Goal: Task Accomplishment & Management: Complete application form

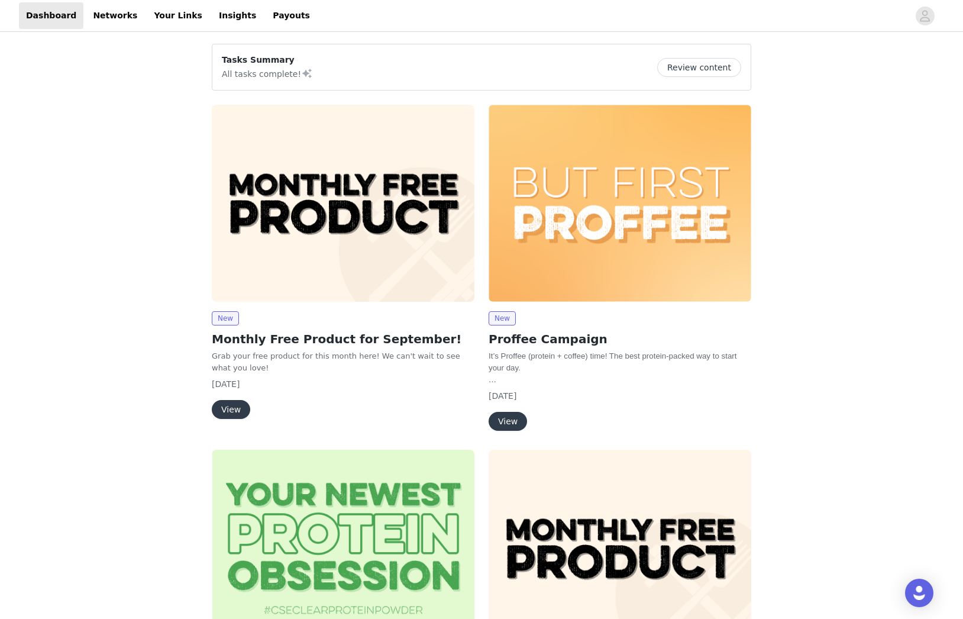
click at [241, 407] on button "View" at bounding box center [231, 409] width 38 height 19
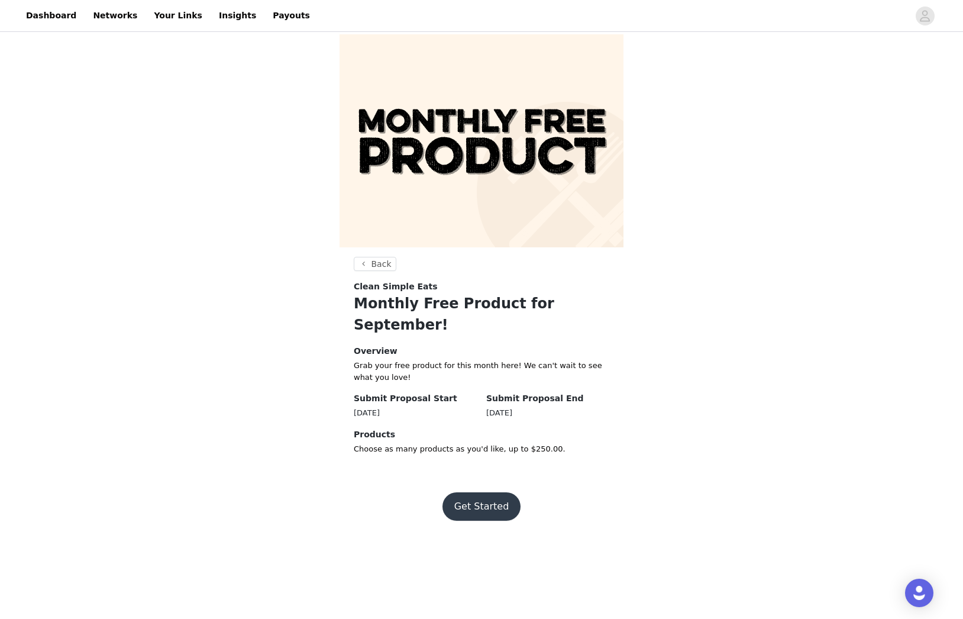
click at [469, 492] on button "Get Started" at bounding box center [482, 506] width 79 height 28
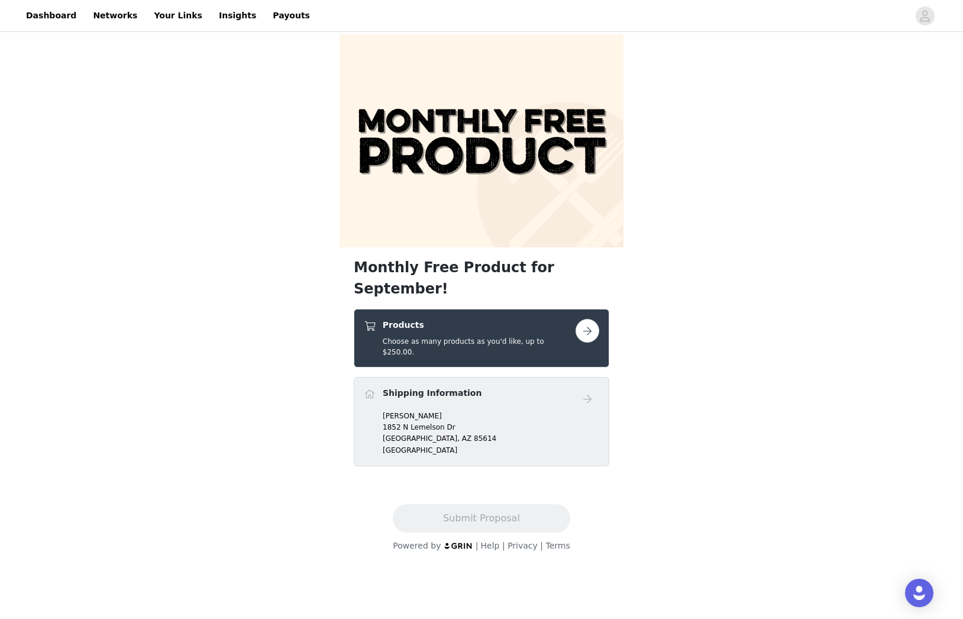
click at [585, 319] on button "button" at bounding box center [588, 331] width 24 height 24
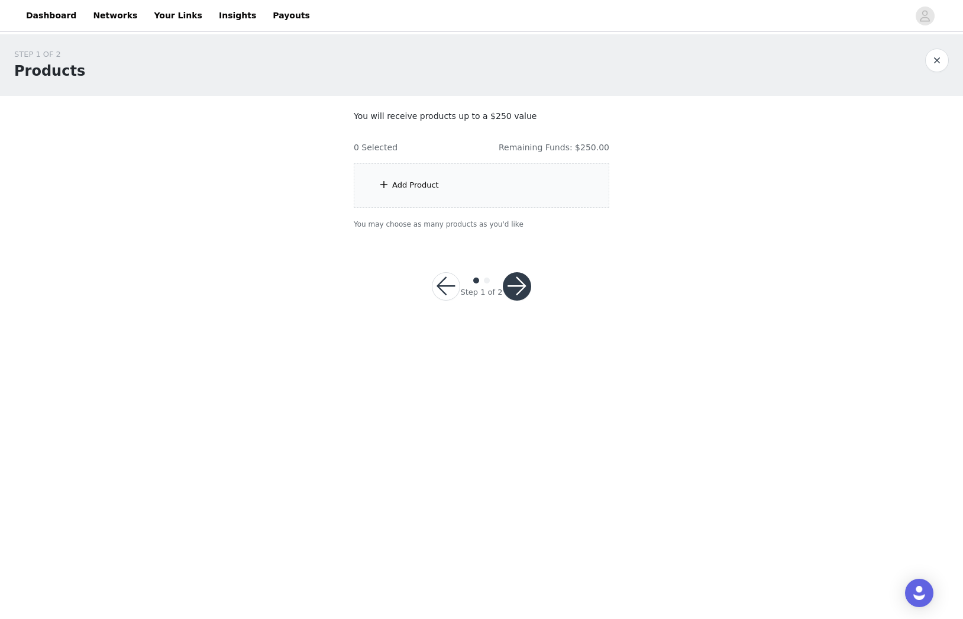
click at [381, 185] on span at bounding box center [384, 185] width 12 height 14
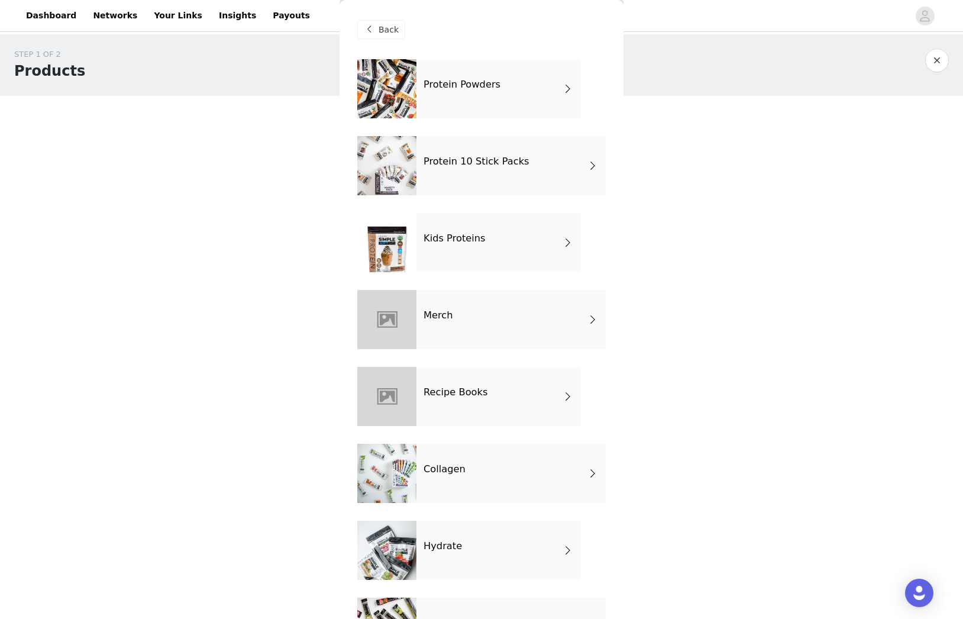
click at [466, 465] on div "Collagen" at bounding box center [511, 473] width 189 height 59
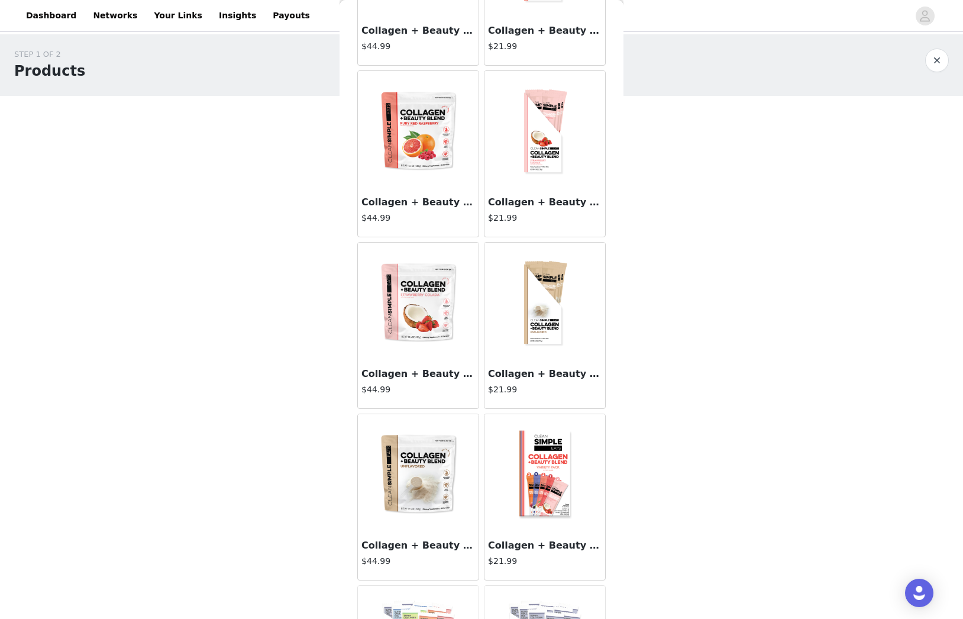
scroll to position [676, 0]
click at [433, 475] on img at bounding box center [418, 472] width 118 height 118
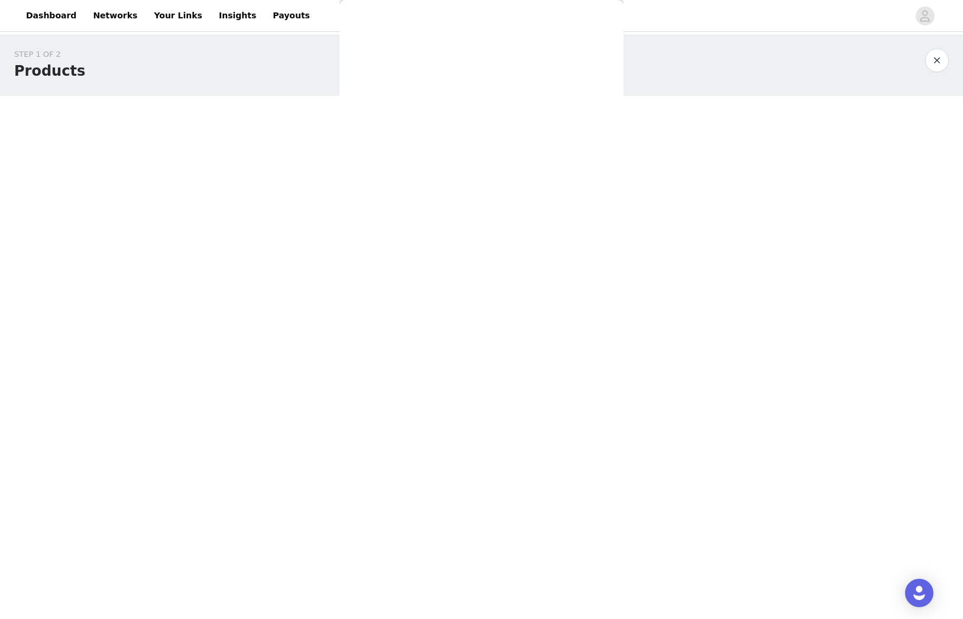
scroll to position [0, 0]
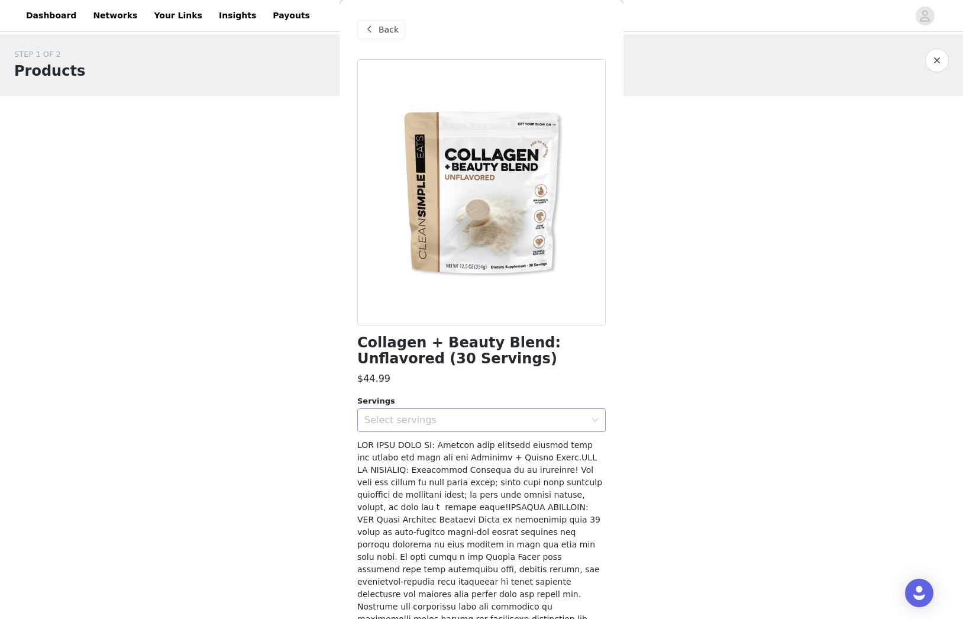
click at [466, 427] on div "Select servings" at bounding box center [478, 420] width 227 height 22
drag, startPoint x: 369, startPoint y: 446, endPoint x: 440, endPoint y: 452, distance: 71.3
click at [375, 444] on li "30" at bounding box center [481, 445] width 249 height 19
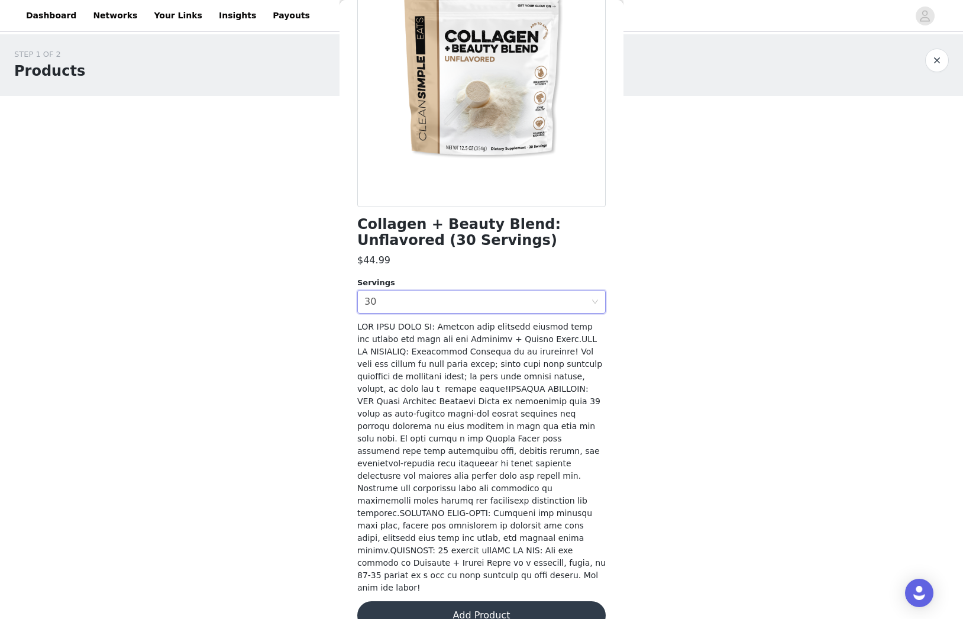
scroll to position [118, 0]
click at [471, 602] on button "Add Product" at bounding box center [481, 616] width 249 height 28
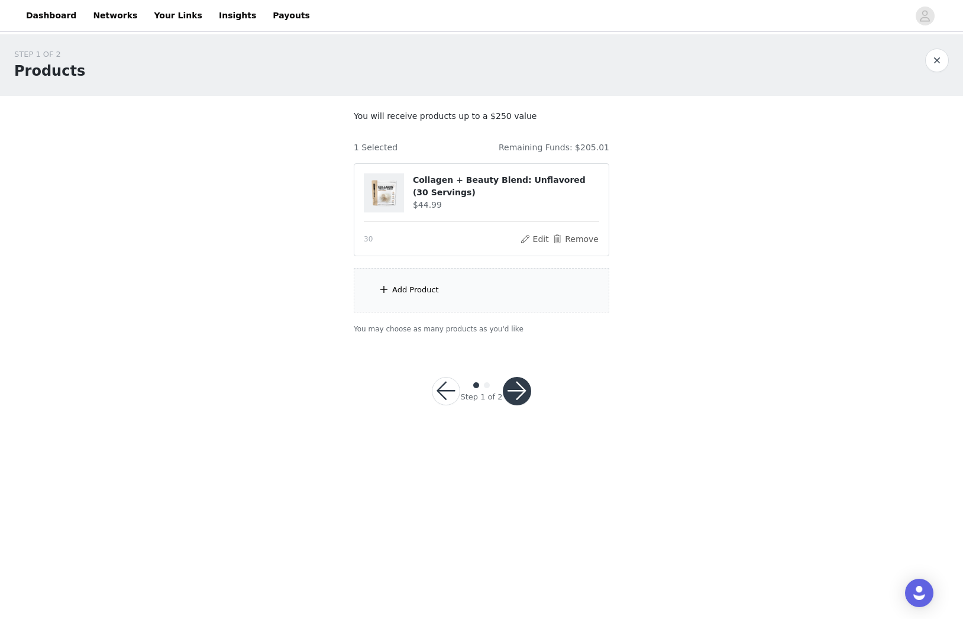
click at [416, 289] on div "Add Product" at bounding box center [415, 290] width 47 height 12
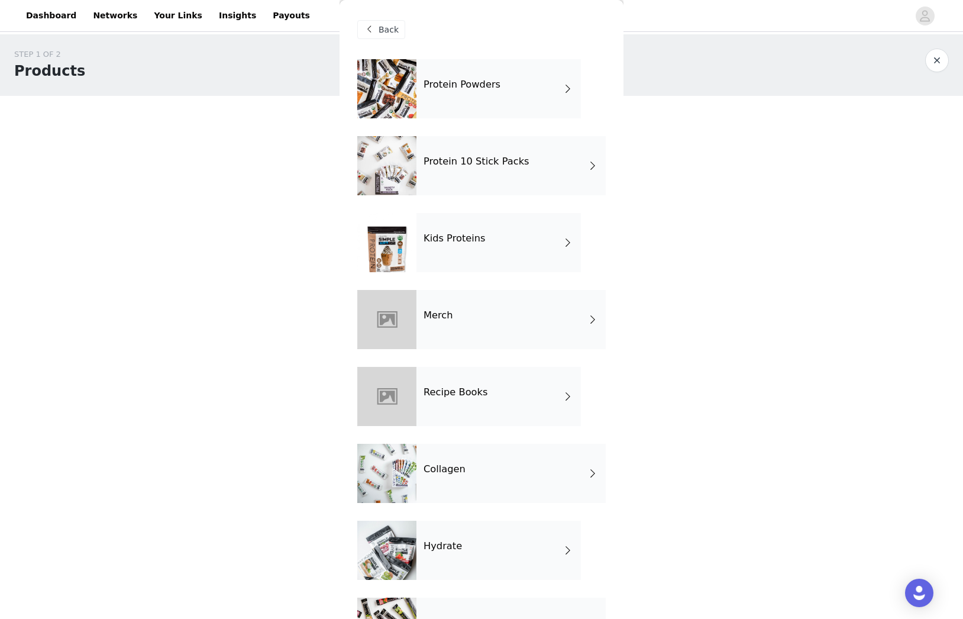
click at [444, 467] on h4 "Collagen" at bounding box center [445, 469] width 42 height 11
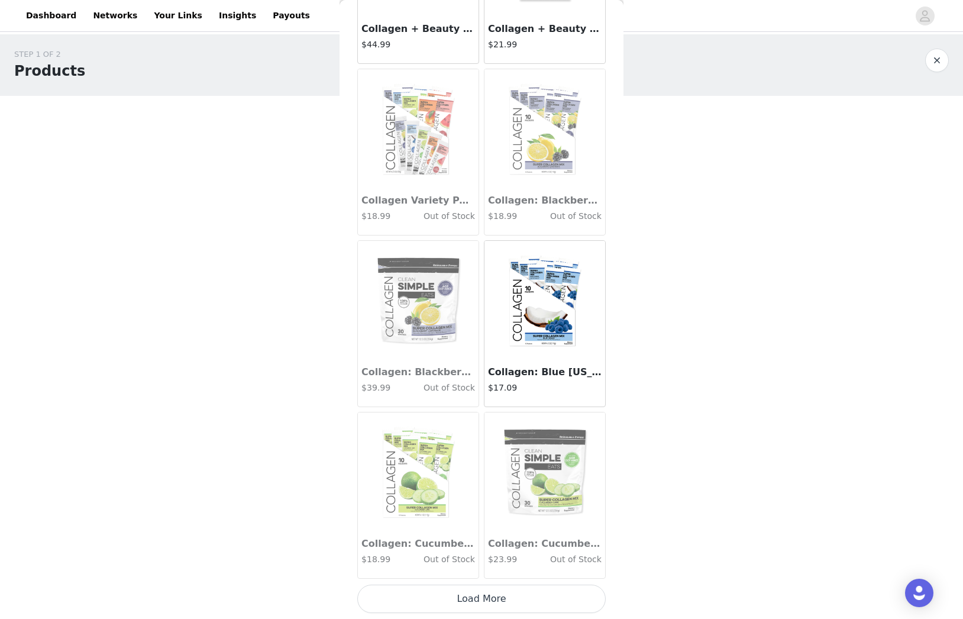
scroll to position [0, 0]
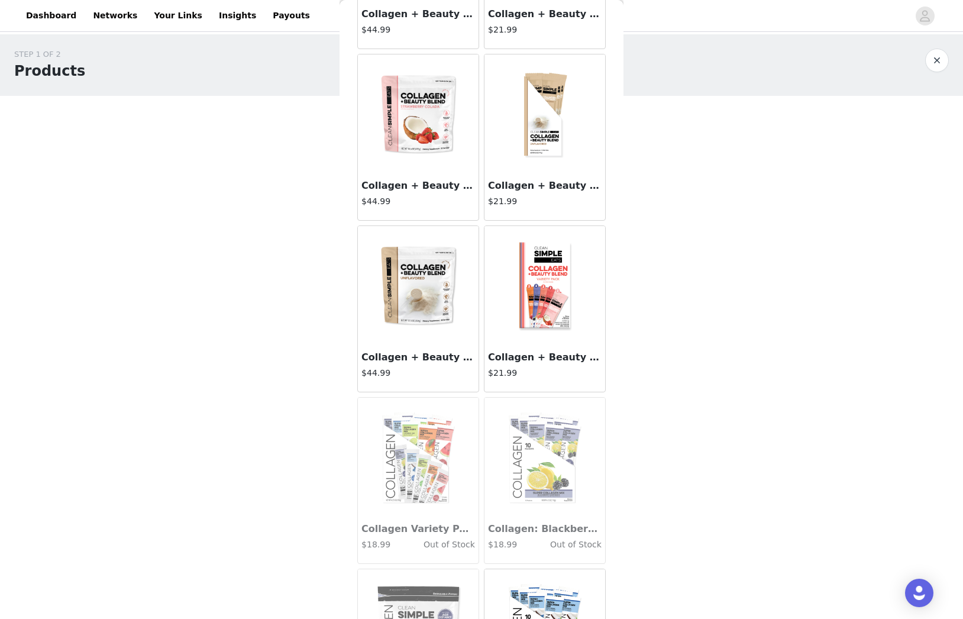
click at [438, 320] on img at bounding box center [418, 285] width 118 height 118
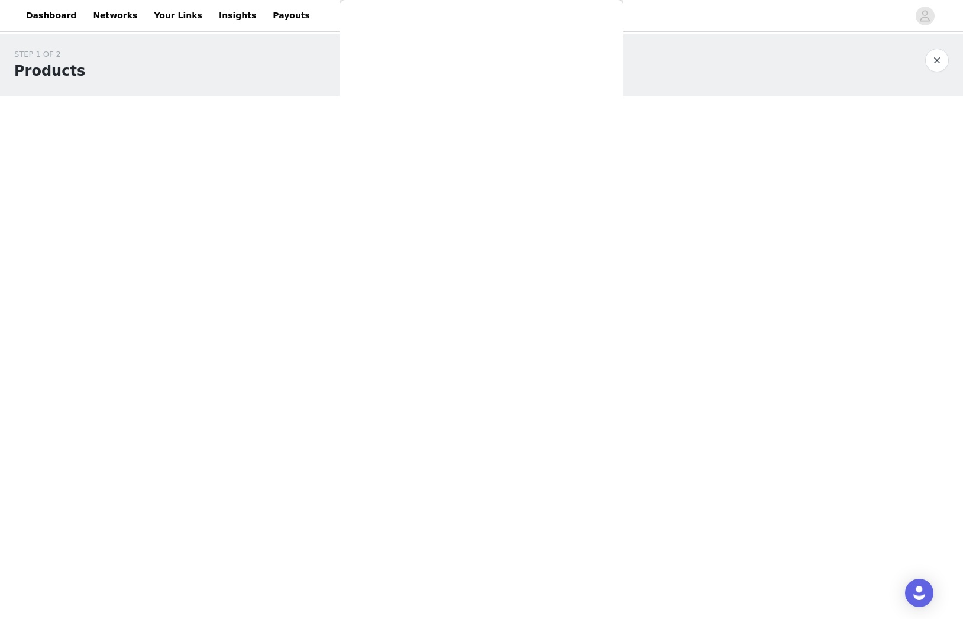
scroll to position [118, 0]
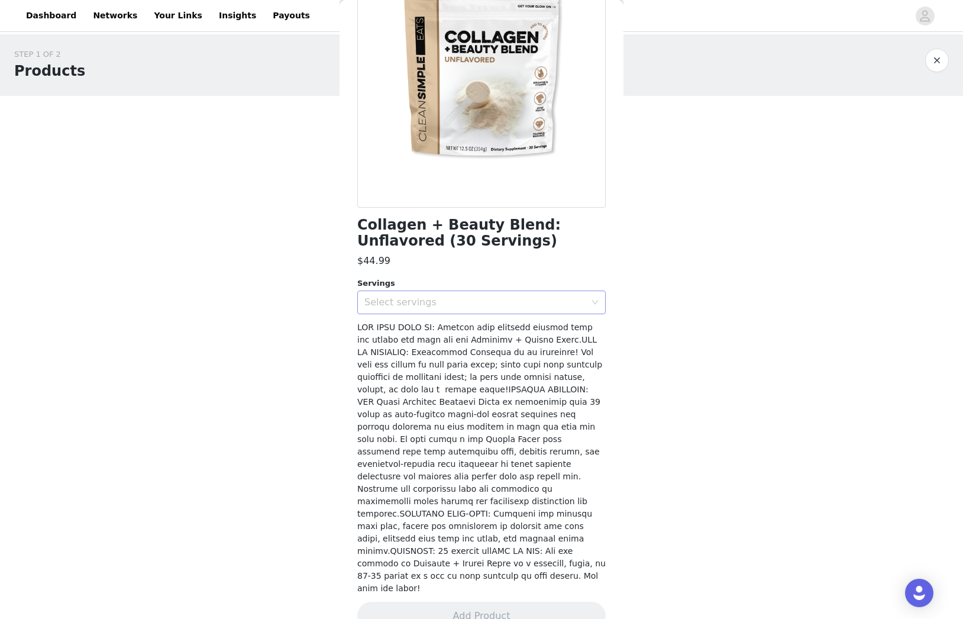
drag, startPoint x: 467, startPoint y: 300, endPoint x: 424, endPoint y: 312, distance: 44.4
click at [463, 301] on div "Select servings" at bounding box center [475, 302] width 221 height 12
drag, startPoint x: 382, startPoint y: 327, endPoint x: 417, endPoint y: 443, distance: 121.5
click at [386, 334] on li "30" at bounding box center [481, 327] width 249 height 19
click at [449, 602] on button "Add Product" at bounding box center [481, 616] width 249 height 28
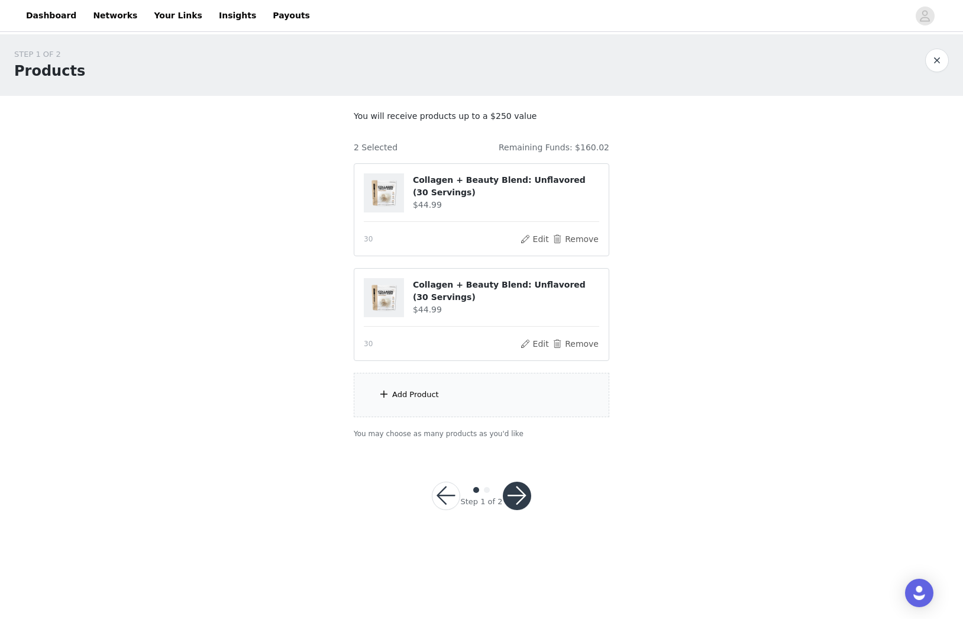
click at [464, 395] on div "Add Product" at bounding box center [482, 395] width 256 height 44
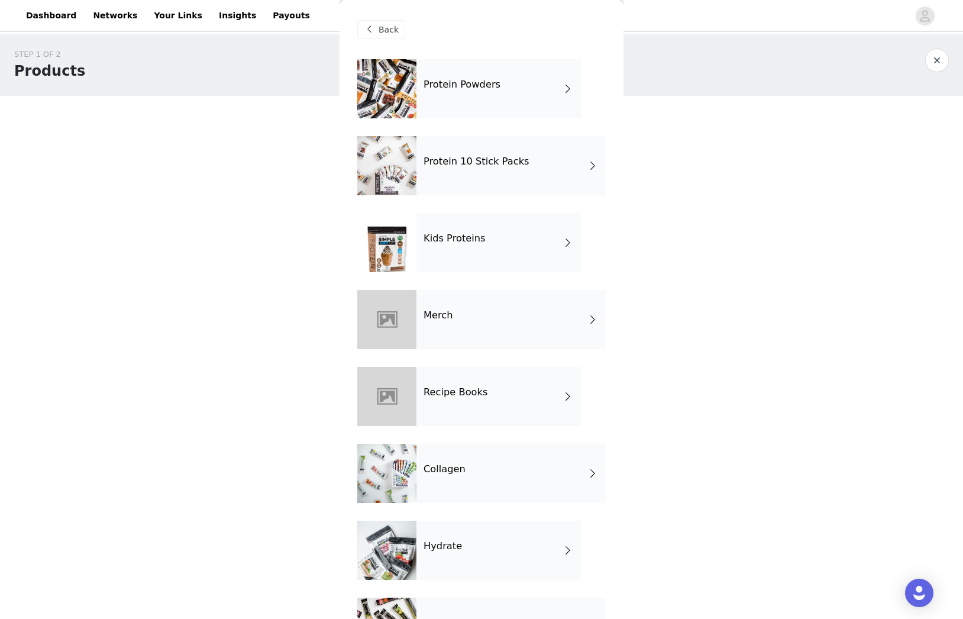
scroll to position [0, 0]
click at [505, 170] on div "Protein 10 Stick Packs" at bounding box center [511, 165] width 189 height 59
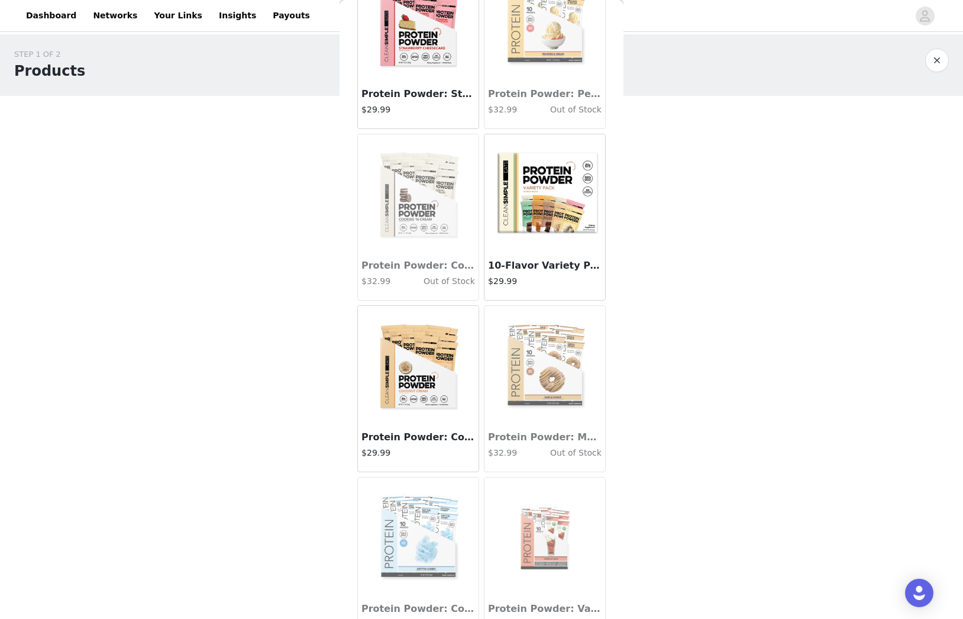
scroll to position [772, 0]
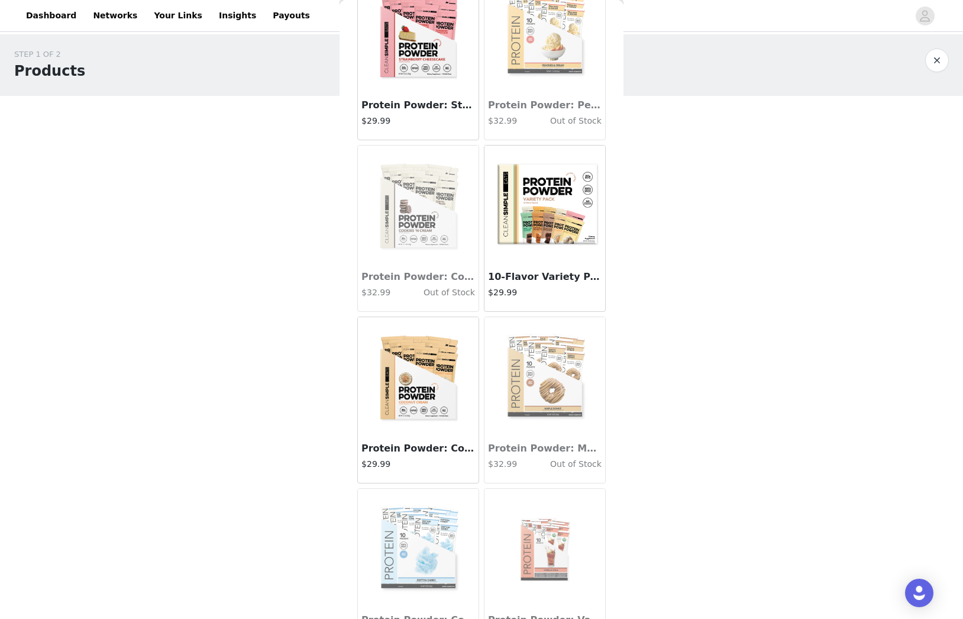
click at [551, 220] on img at bounding box center [545, 205] width 118 height 118
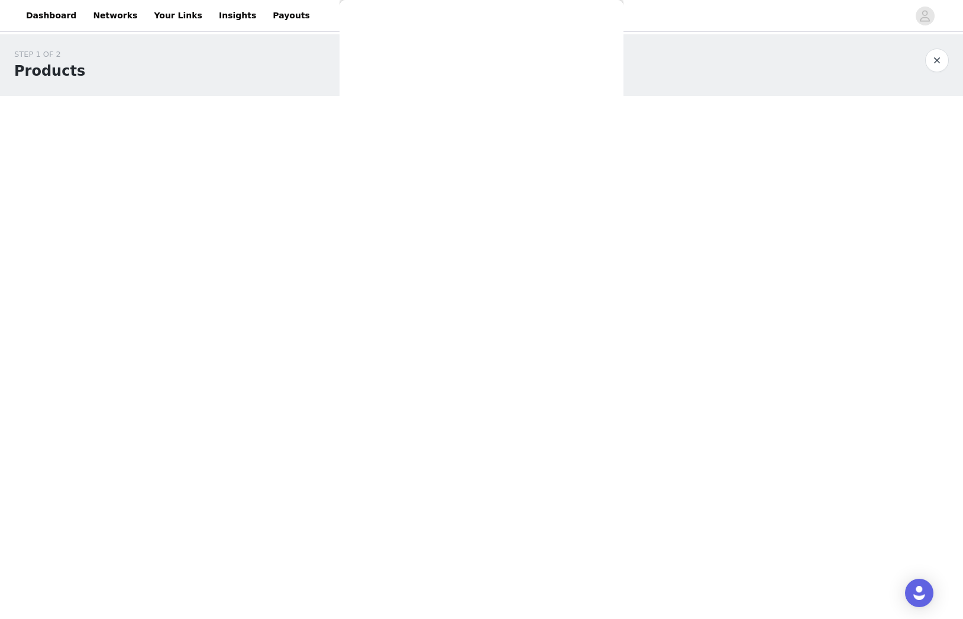
scroll to position [0, 0]
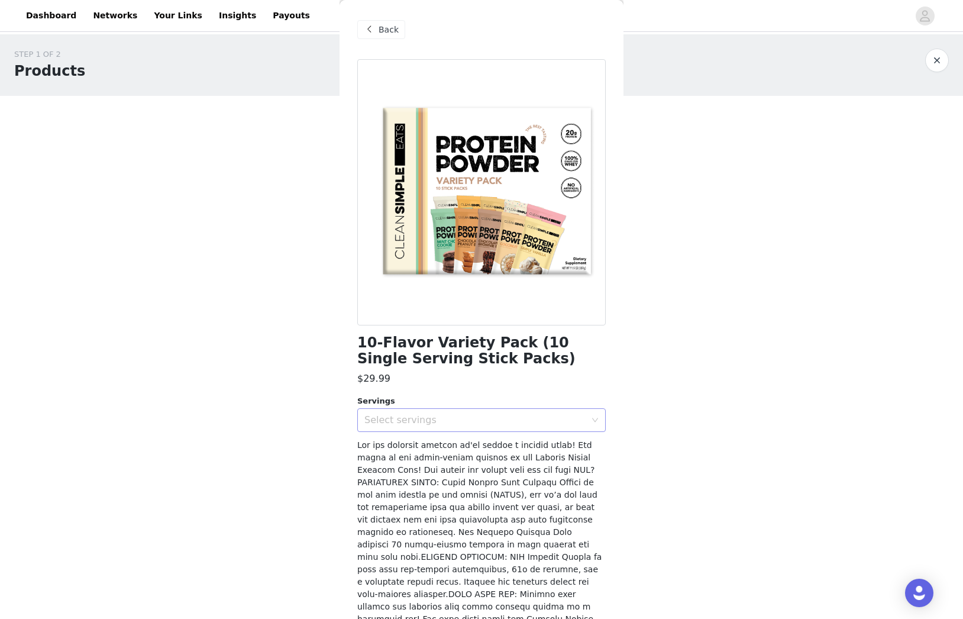
click at [397, 422] on div "Select servings" at bounding box center [475, 420] width 221 height 12
drag, startPoint x: 374, startPoint y: 444, endPoint x: 376, endPoint y: 437, distance: 7.5
click at [376, 440] on li "10" at bounding box center [481, 445] width 249 height 19
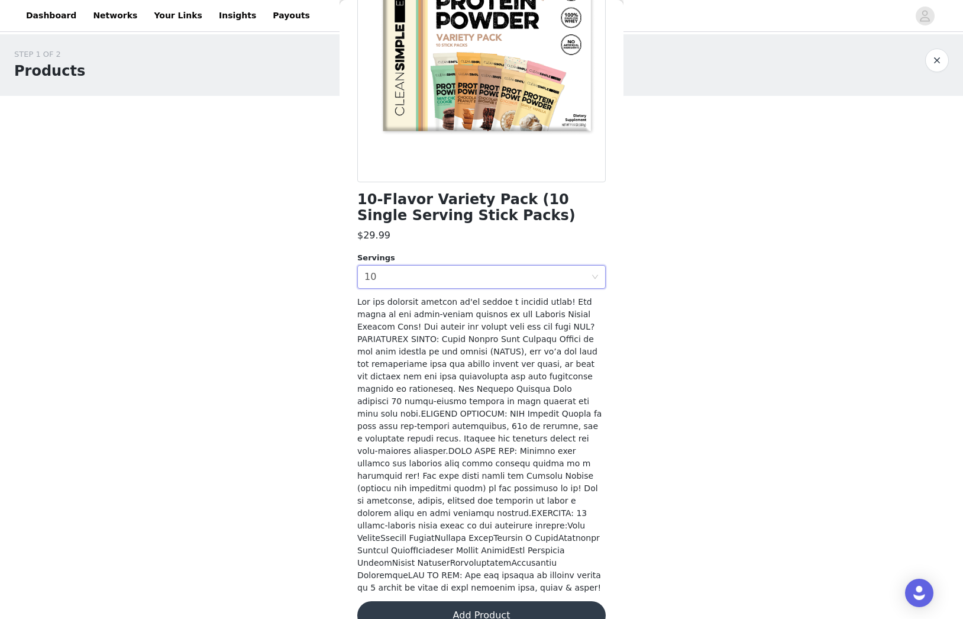
scroll to position [143, 0]
click at [404, 602] on button "Add Product" at bounding box center [481, 616] width 249 height 28
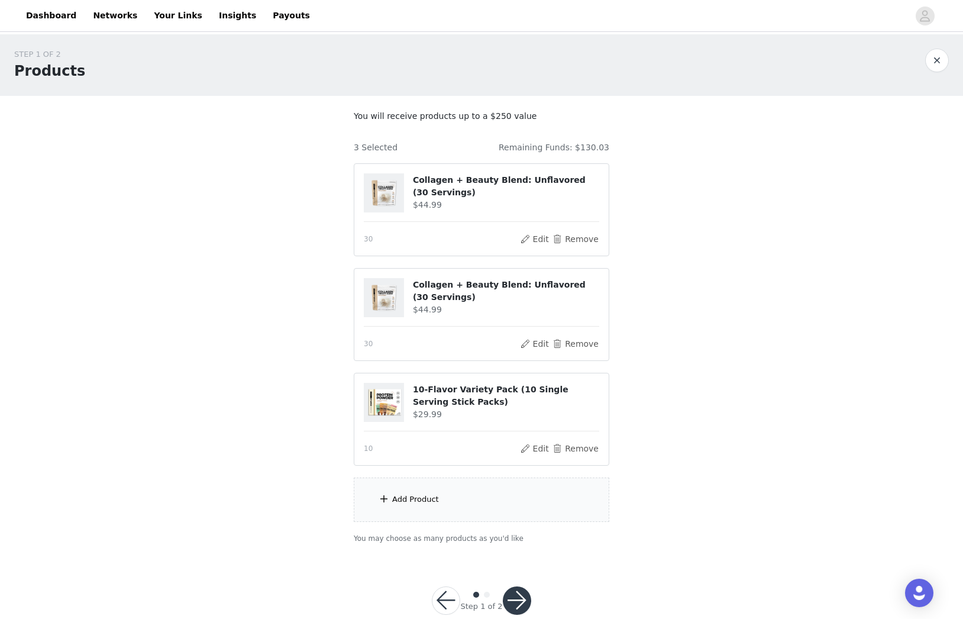
drag, startPoint x: 394, startPoint y: 510, endPoint x: 394, endPoint y: 504, distance: 6.5
click at [394, 505] on div "Add Product" at bounding box center [482, 500] width 256 height 44
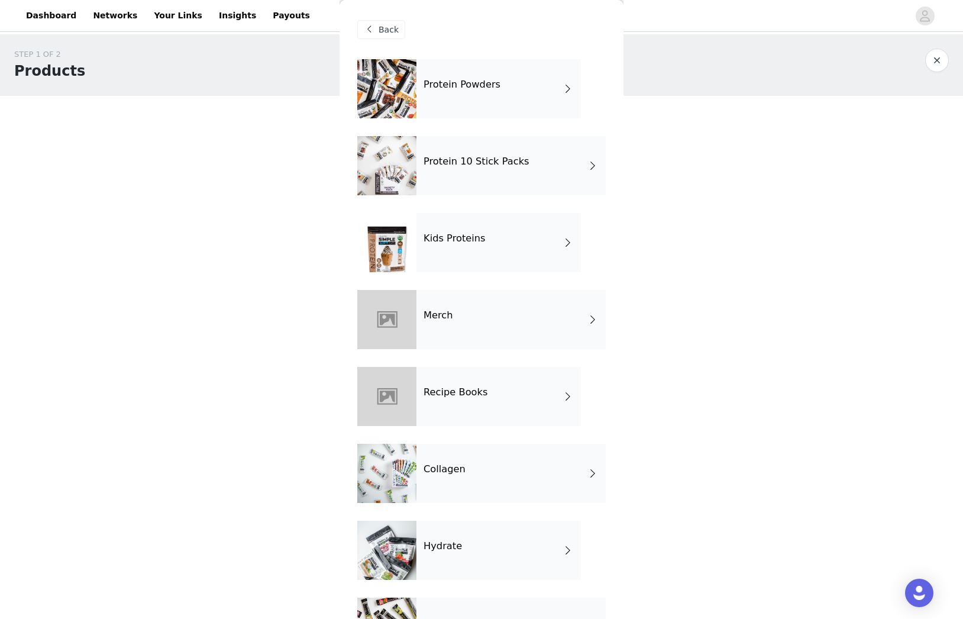
click at [483, 181] on div "Protein 10 Stick Packs" at bounding box center [511, 165] width 189 height 59
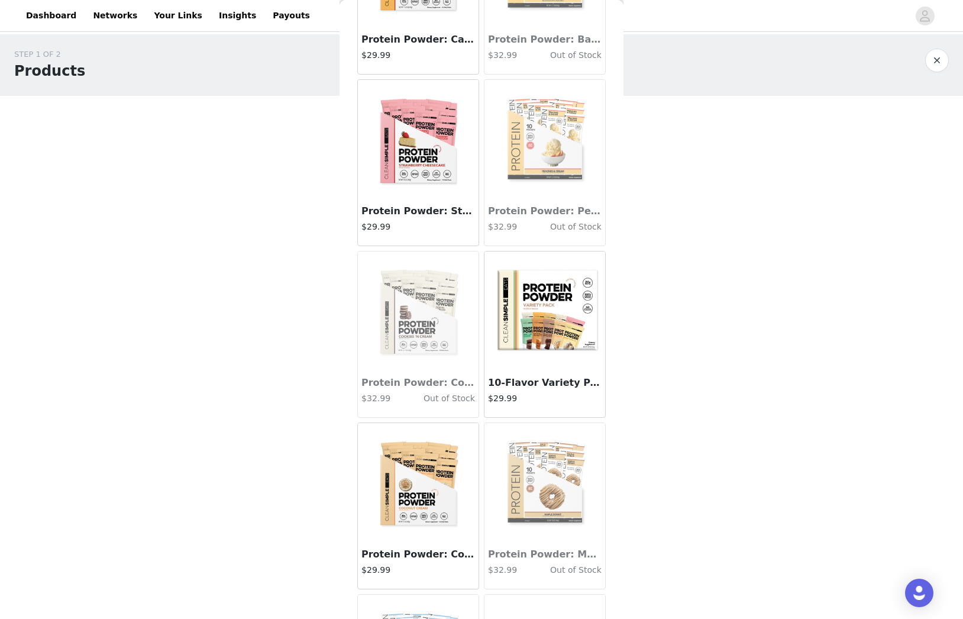
scroll to position [671, 0]
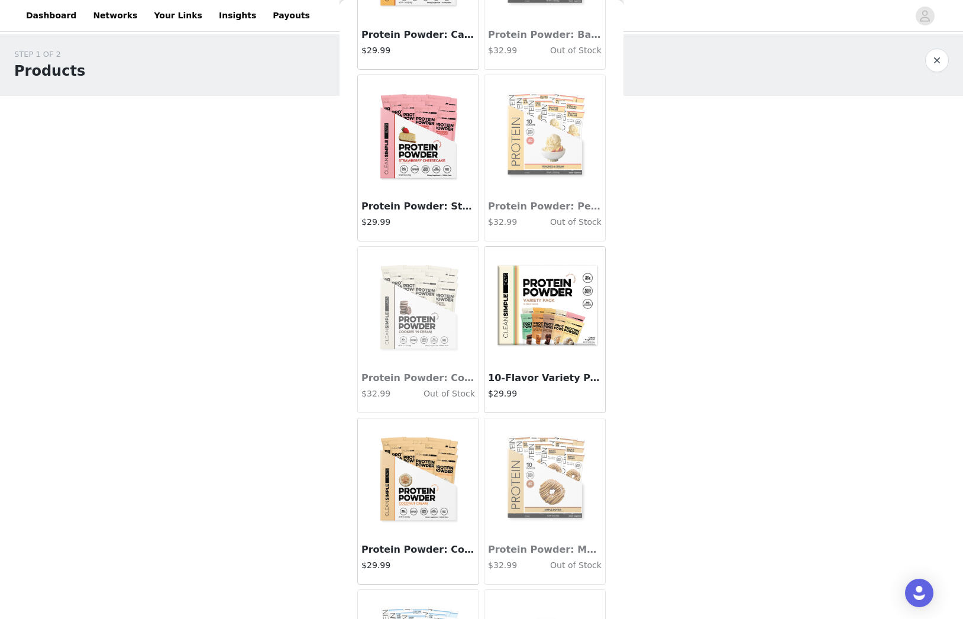
click at [575, 330] on img at bounding box center [545, 306] width 118 height 118
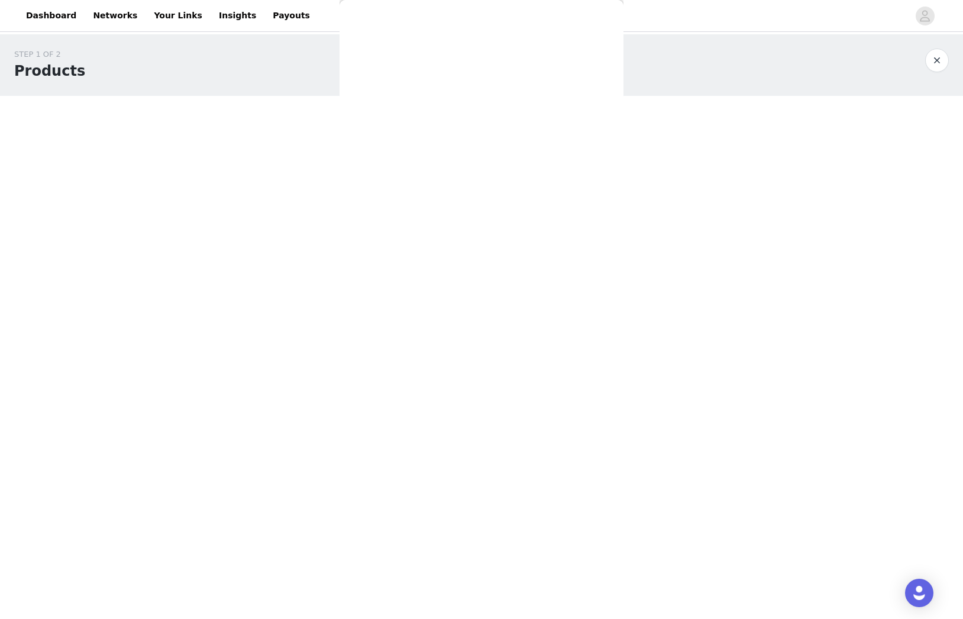
scroll to position [143, 0]
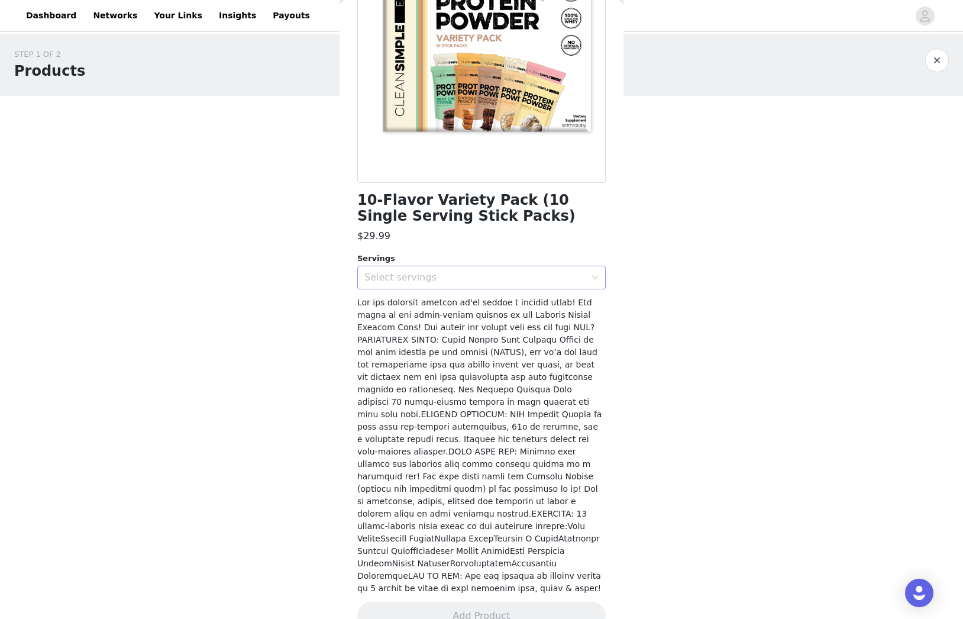
drag, startPoint x: 476, startPoint y: 272, endPoint x: 402, endPoint y: 288, distance: 75.6
click at [476, 272] on div "Select servings" at bounding box center [475, 278] width 221 height 12
drag, startPoint x: 373, startPoint y: 302, endPoint x: 439, endPoint y: 445, distance: 157.3
click at [375, 302] on li "10" at bounding box center [481, 303] width 249 height 19
click at [491, 602] on button "Add Product" at bounding box center [481, 616] width 249 height 28
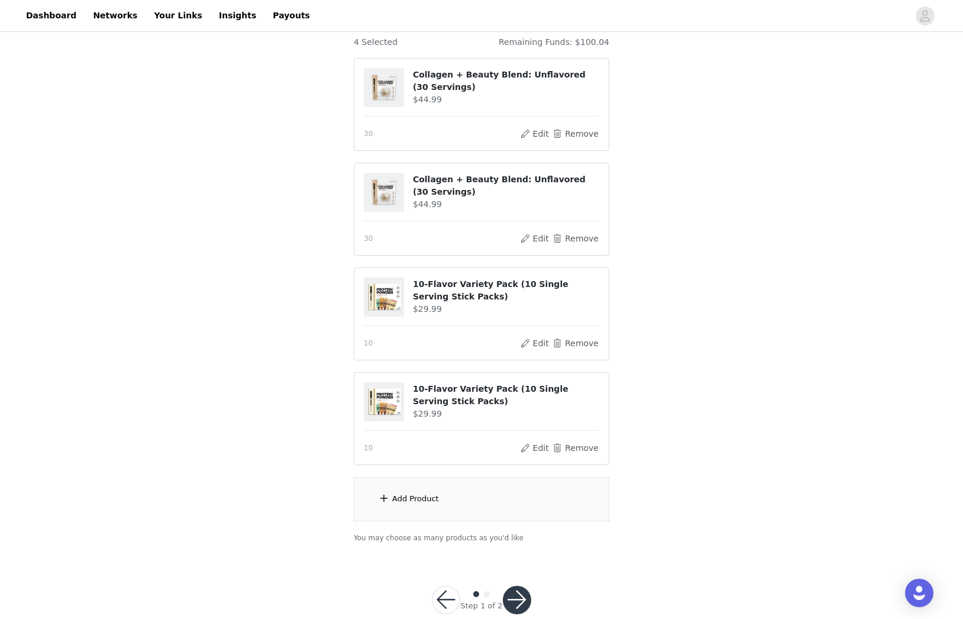
scroll to position [115, 0]
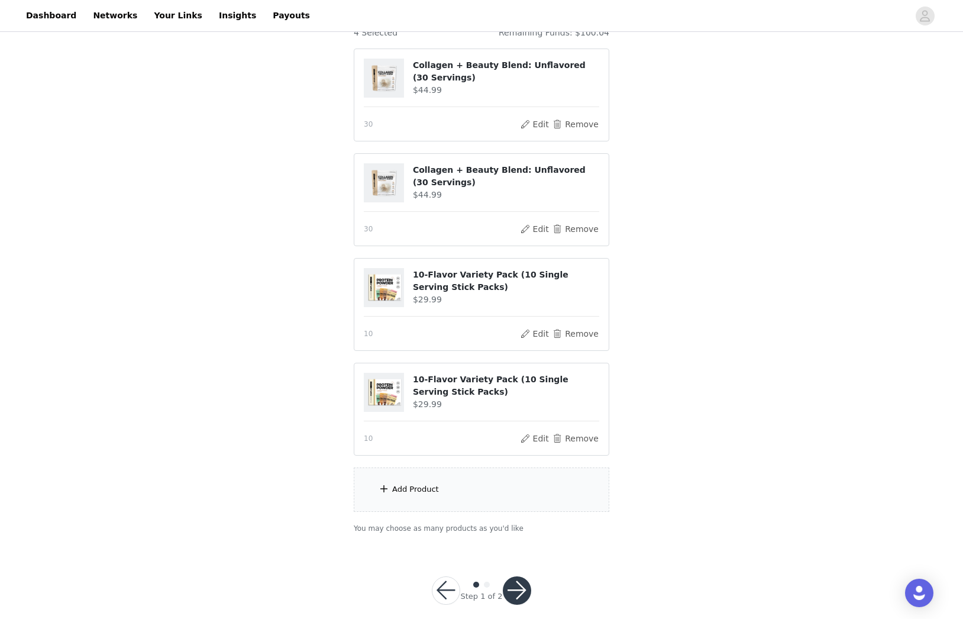
click at [453, 498] on div "Add Product" at bounding box center [482, 490] width 256 height 44
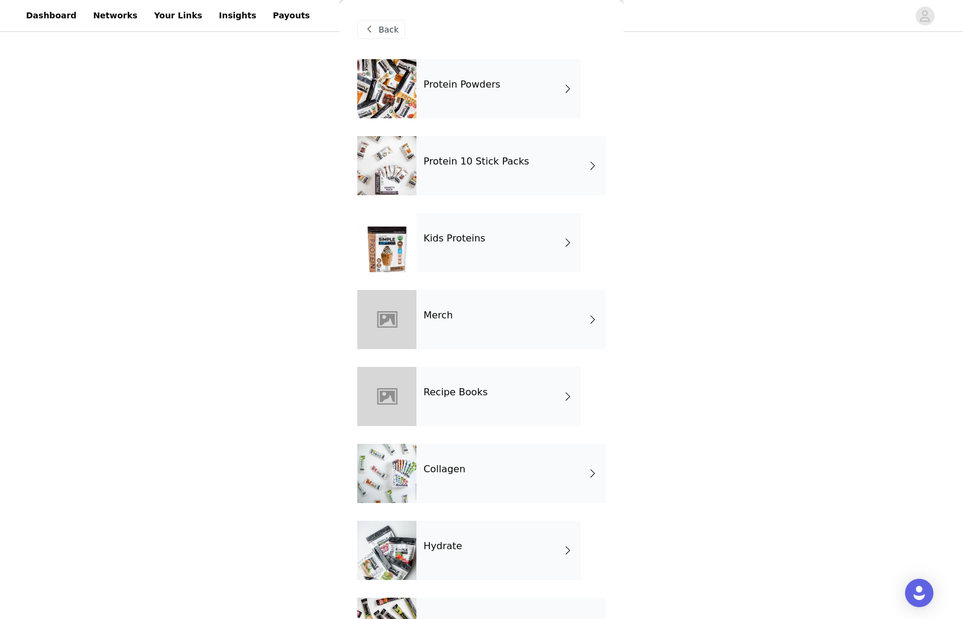
click at [491, 165] on h4 "Protein 10 Stick Packs" at bounding box center [477, 161] width 106 height 11
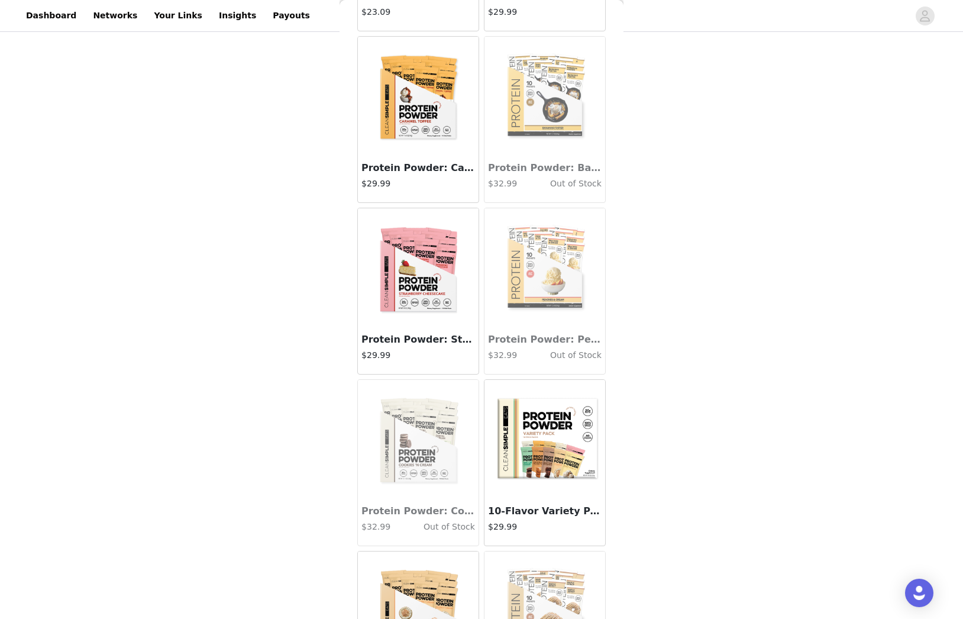
click at [533, 443] on img at bounding box center [545, 439] width 118 height 118
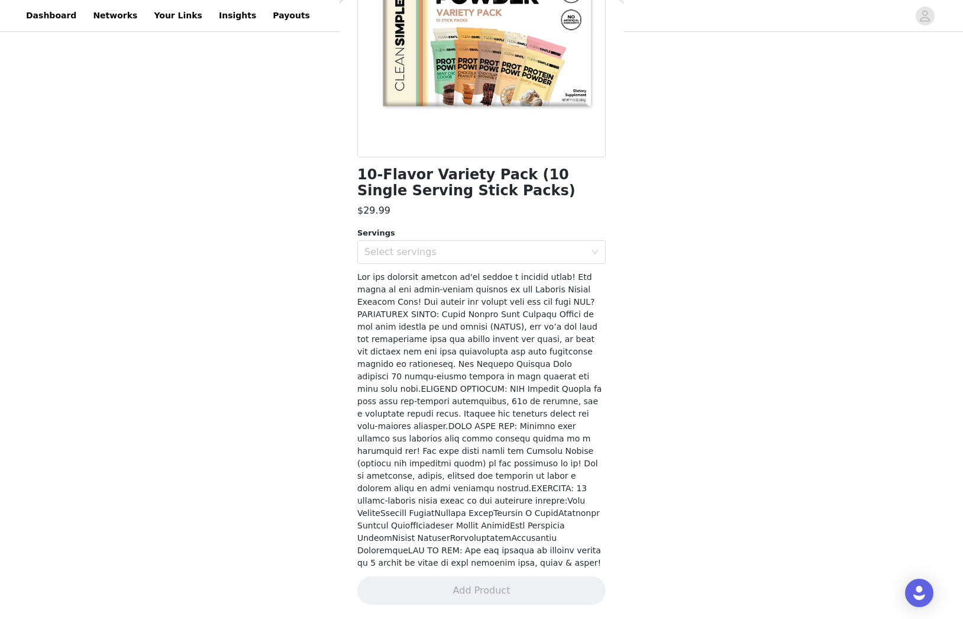
scroll to position [143, 0]
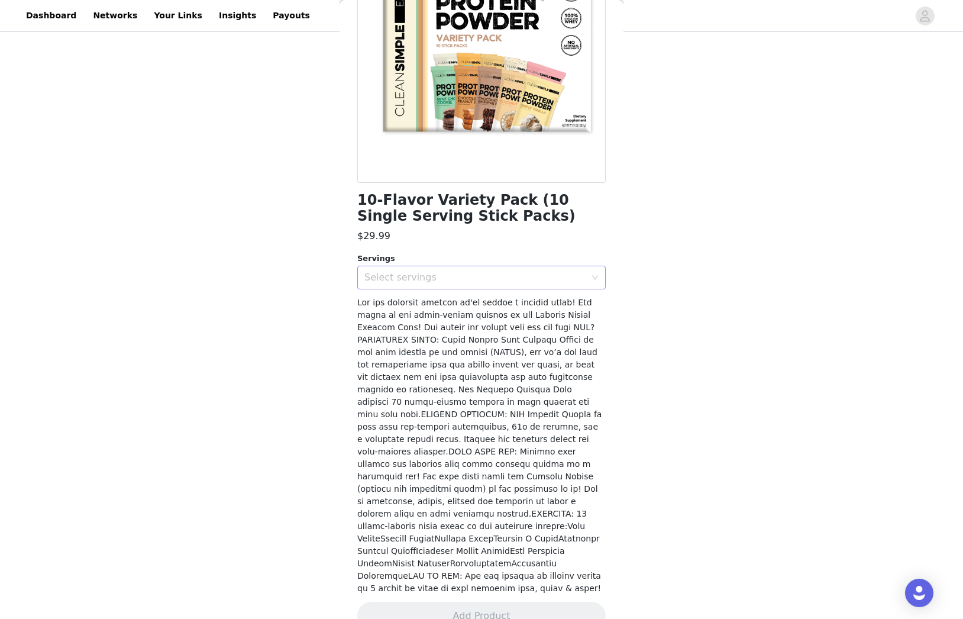
click at [464, 273] on div "Select servings" at bounding box center [475, 278] width 221 height 12
drag, startPoint x: 421, startPoint y: 302, endPoint x: 436, endPoint y: 375, distance: 74.2
click at [423, 306] on li "10" at bounding box center [481, 303] width 249 height 19
drag, startPoint x: 482, startPoint y: 592, endPoint x: 488, endPoint y: 578, distance: 14.8
click at [484, 602] on button "Add Product" at bounding box center [481, 616] width 249 height 28
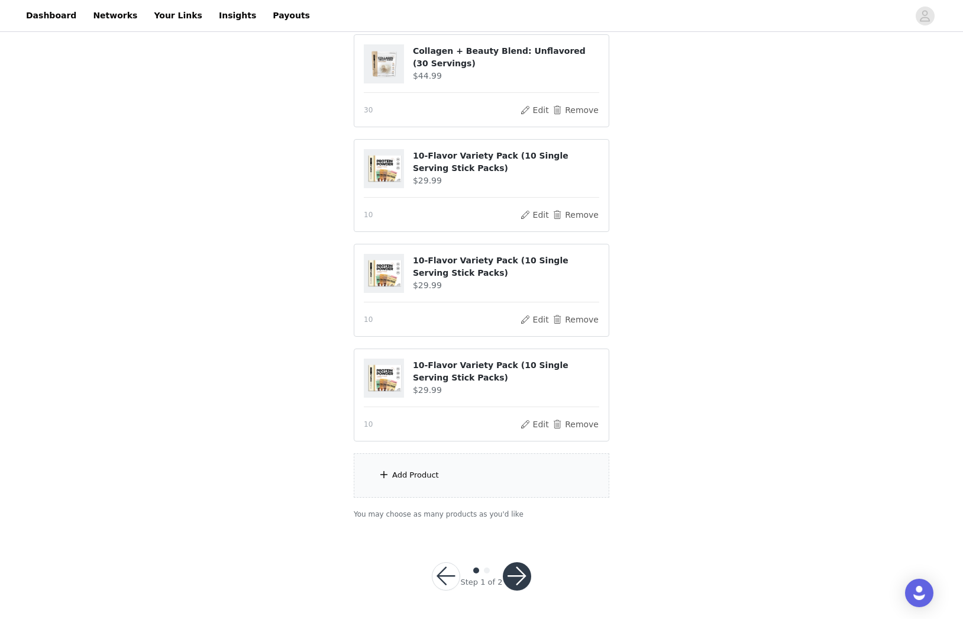
scroll to position [233, 0]
click at [449, 482] on div "Add Product" at bounding box center [482, 476] width 256 height 44
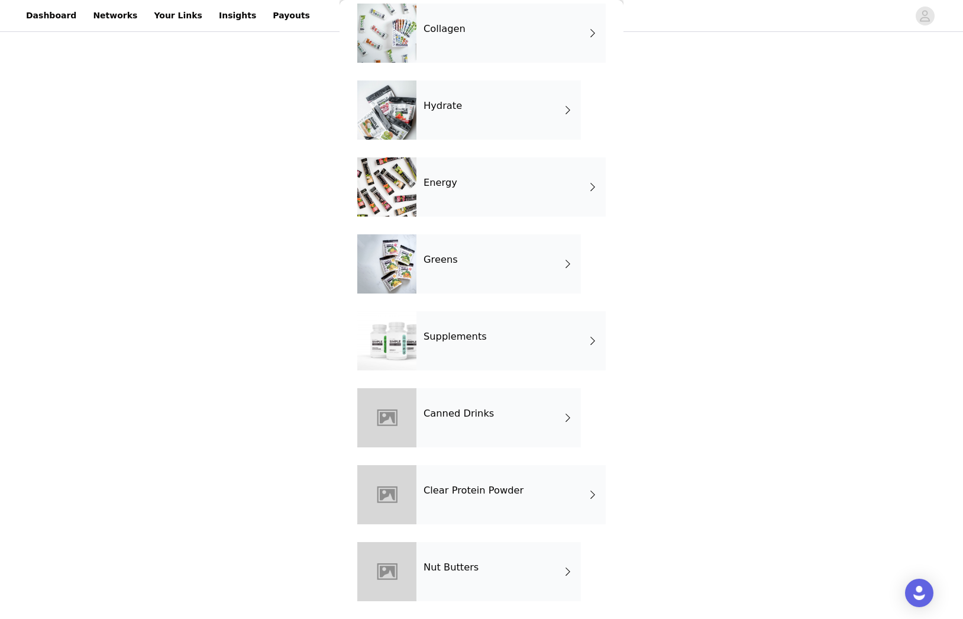
scroll to position [440, 0]
click at [507, 337] on div "Supplements" at bounding box center [511, 340] width 189 height 59
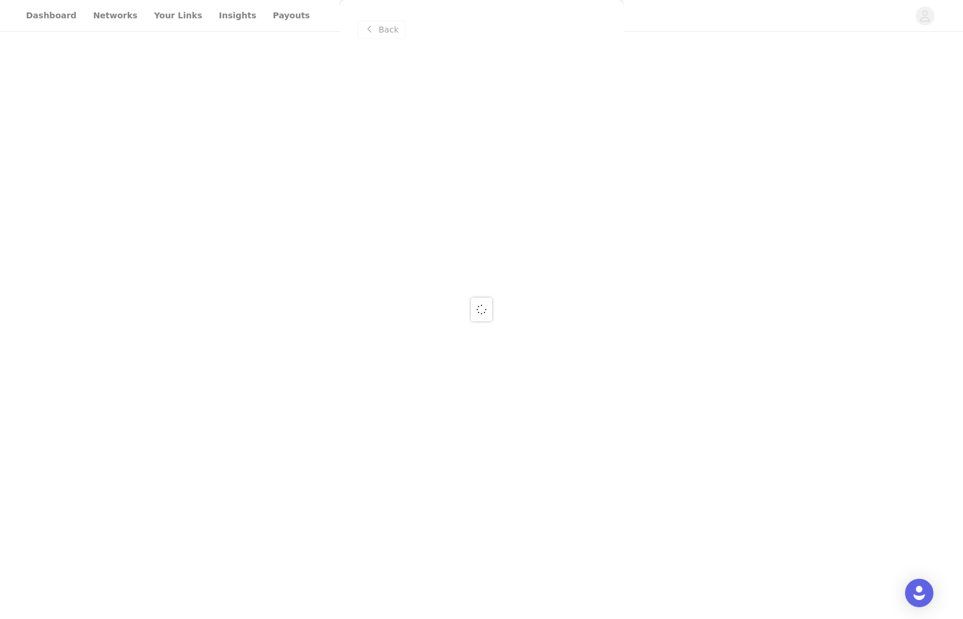
scroll to position [0, 0]
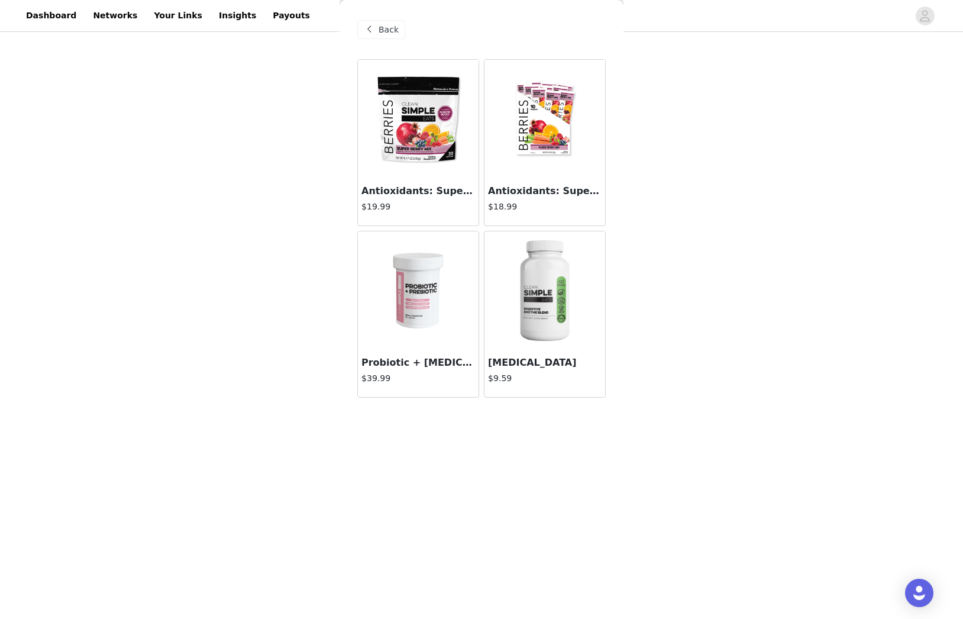
click at [438, 338] on img at bounding box center [418, 290] width 84 height 118
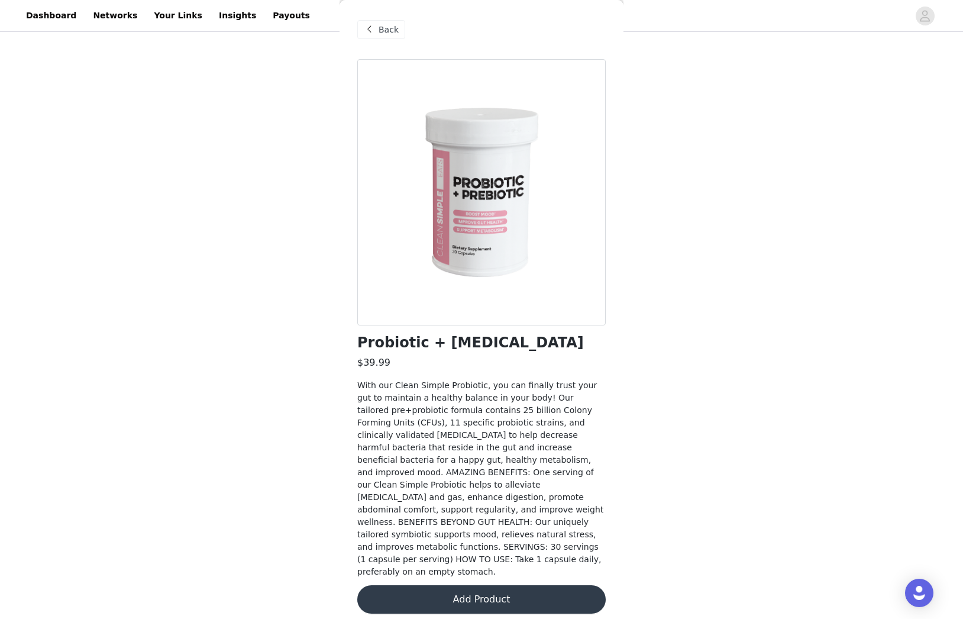
click at [469, 585] on button "Add Product" at bounding box center [481, 599] width 249 height 28
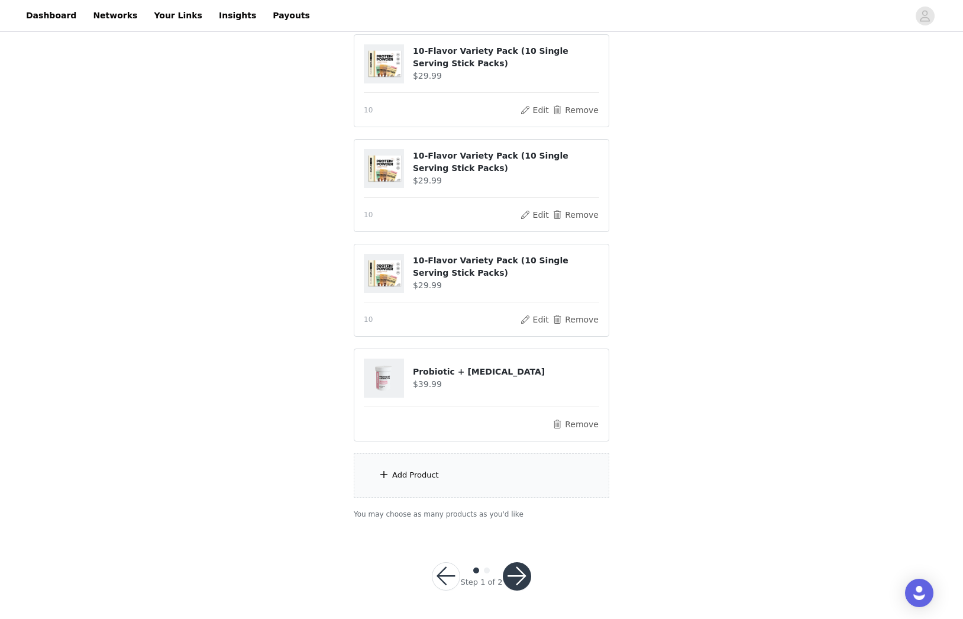
scroll to position [338, 0]
click at [470, 476] on div "Add Product" at bounding box center [482, 476] width 256 height 44
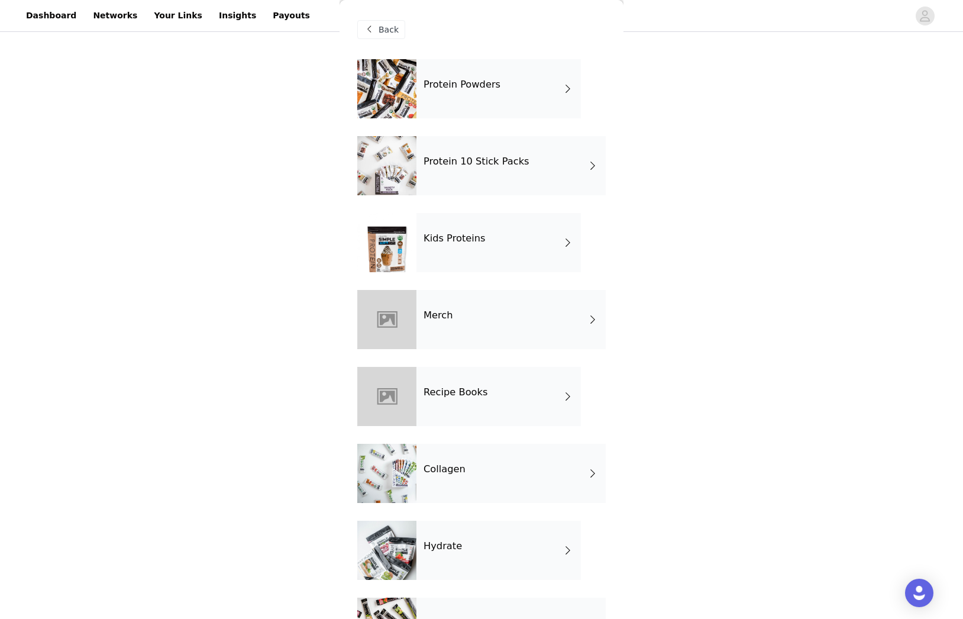
click at [497, 168] on div "Protein 10 Stick Packs" at bounding box center [511, 165] width 189 height 59
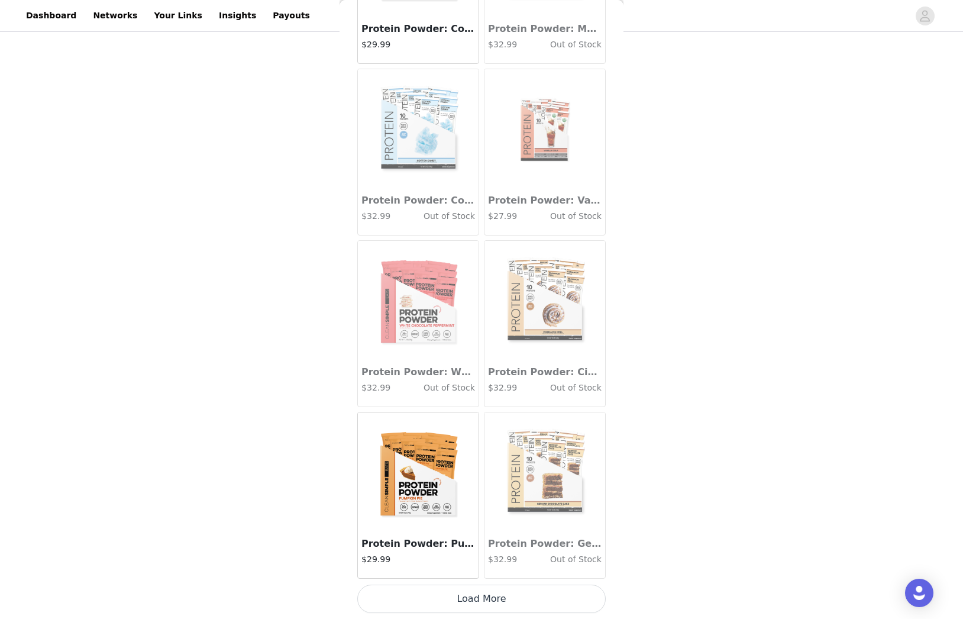
click at [419, 477] on img at bounding box center [418, 471] width 118 height 118
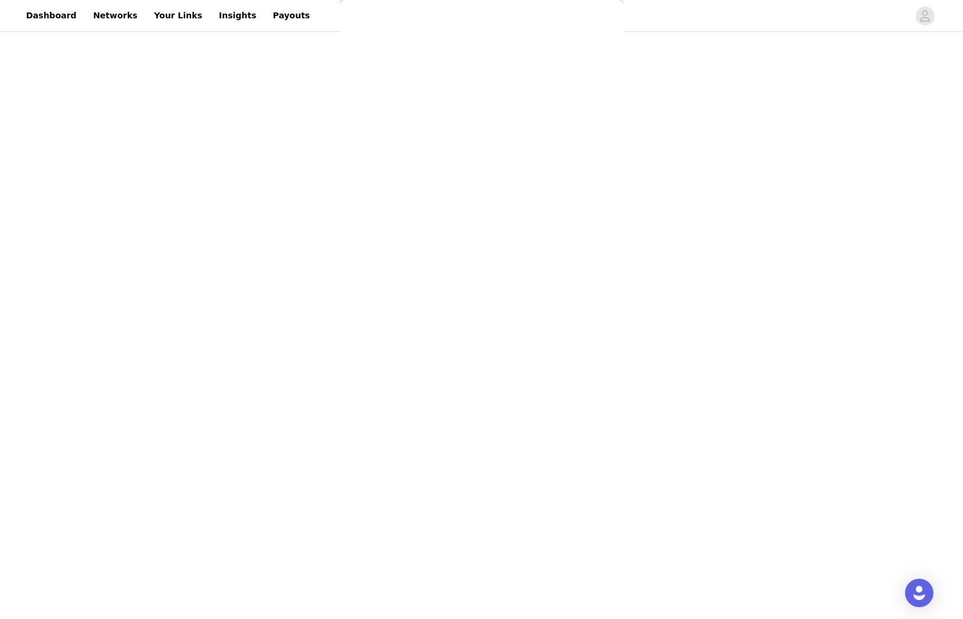
scroll to position [0, 0]
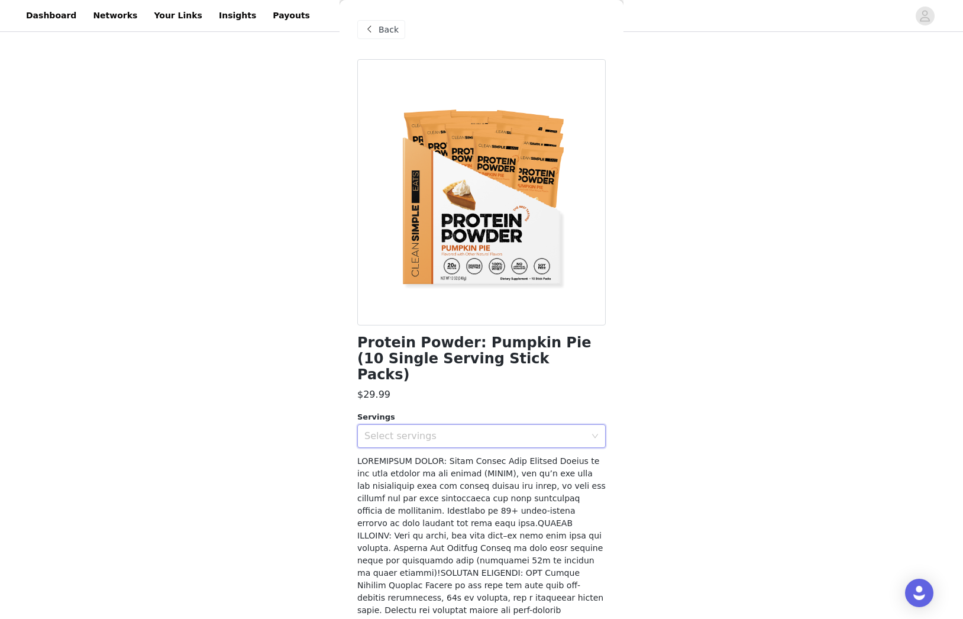
click at [442, 426] on div "Select servings" at bounding box center [478, 436] width 227 height 22
drag, startPoint x: 370, startPoint y: 444, endPoint x: 483, endPoint y: 457, distance: 113.8
click at [371, 444] on li "10" at bounding box center [481, 445] width 249 height 19
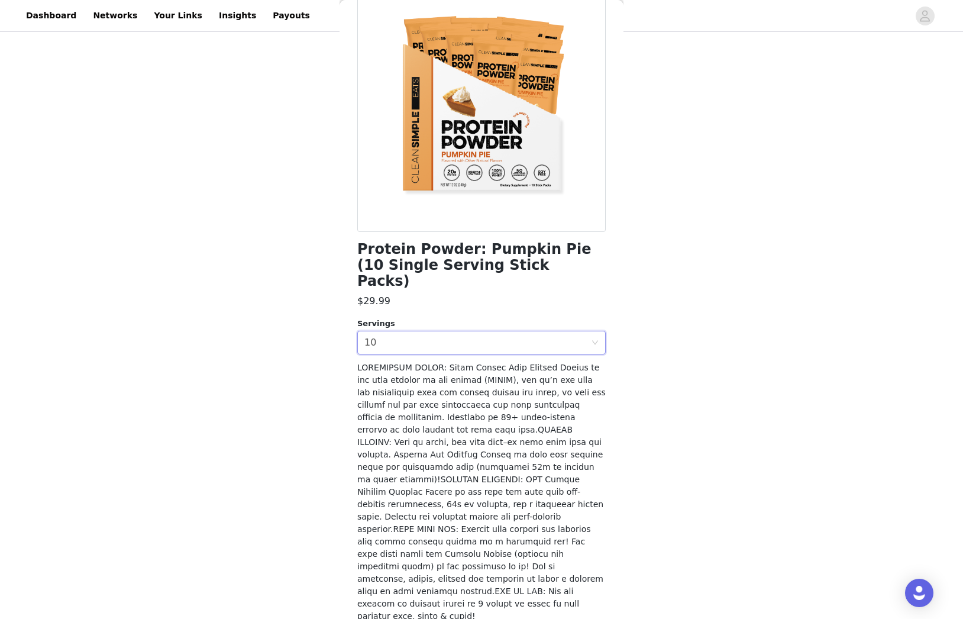
scroll to position [93, 0]
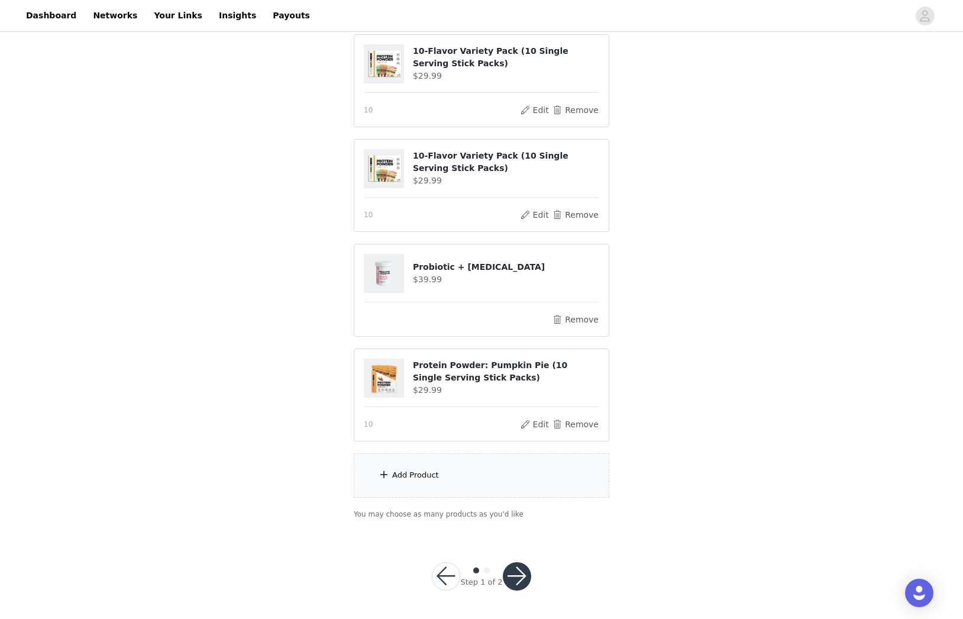
scroll to position [443, 0]
click at [520, 579] on button "button" at bounding box center [517, 577] width 28 height 28
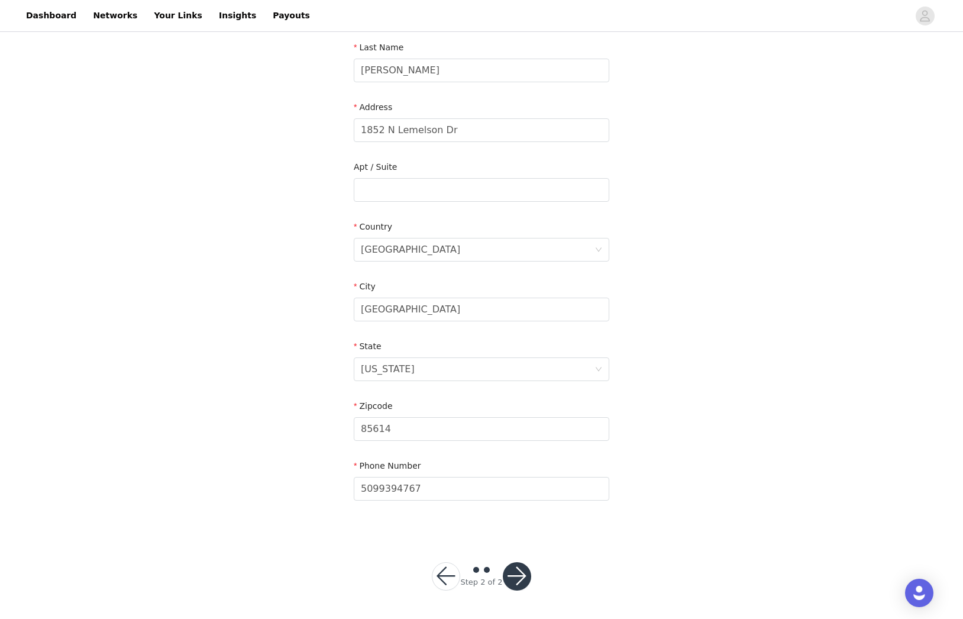
scroll to position [188, 0]
click at [520, 577] on button "button" at bounding box center [517, 577] width 28 height 28
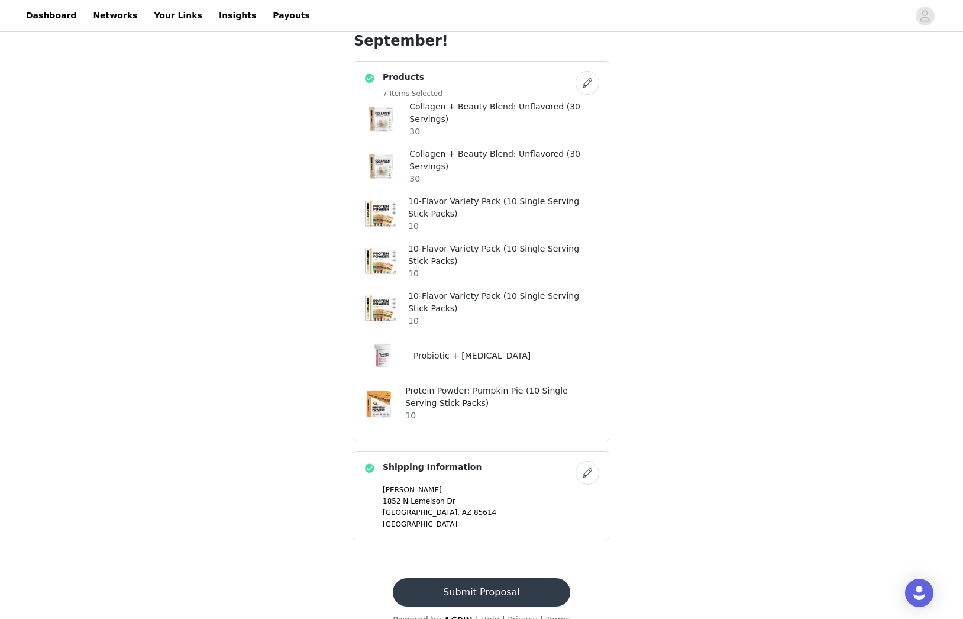
click at [509, 578] on button "Submit Proposal" at bounding box center [481, 592] width 177 height 28
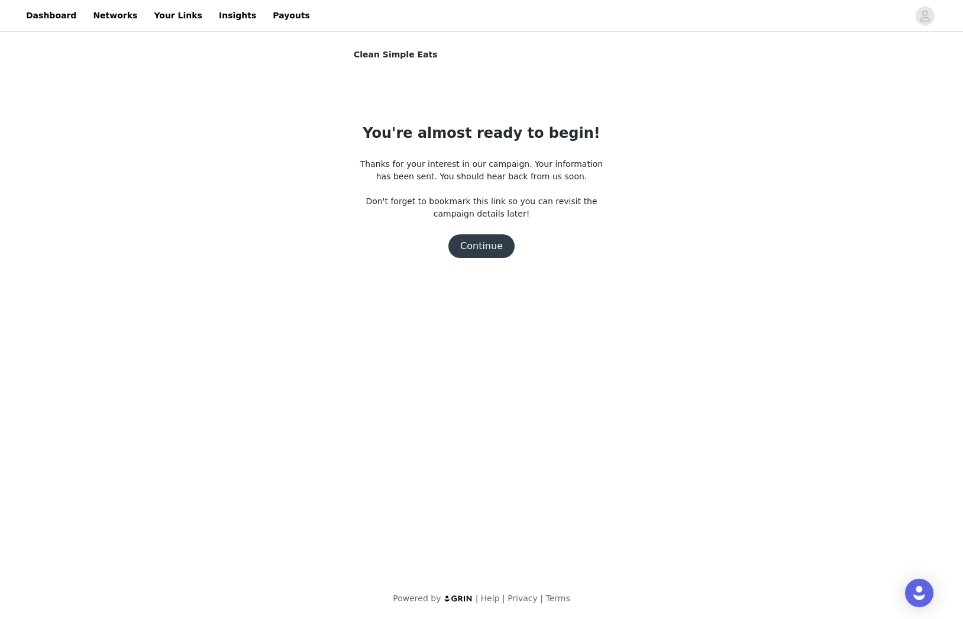
click at [488, 246] on button "Continue" at bounding box center [482, 246] width 66 height 24
